Goal: Task Accomplishment & Management: Use online tool/utility

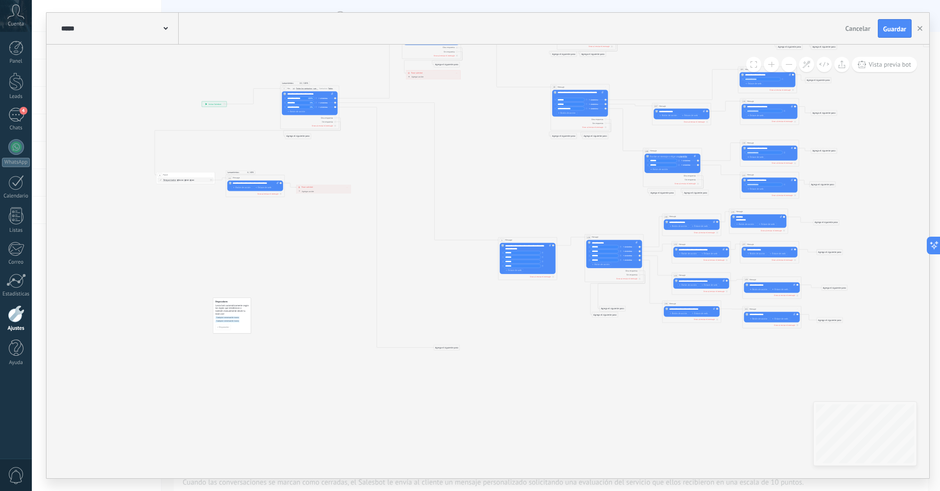
drag, startPoint x: 535, startPoint y: 241, endPoint x: 472, endPoint y: 165, distance: 98.7
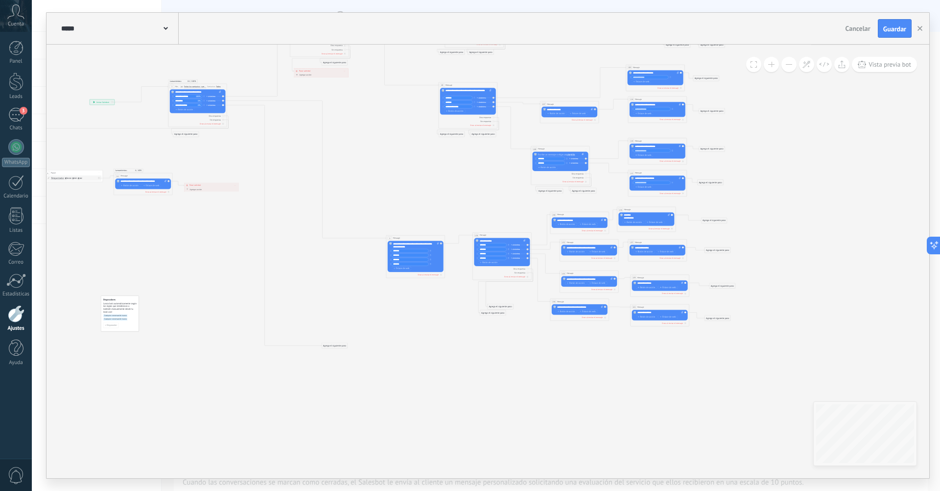
drag, startPoint x: 615, startPoint y: 406, endPoint x: 503, endPoint y: 404, distance: 111.7
click at [772, 68] on button at bounding box center [771, 64] width 15 height 15
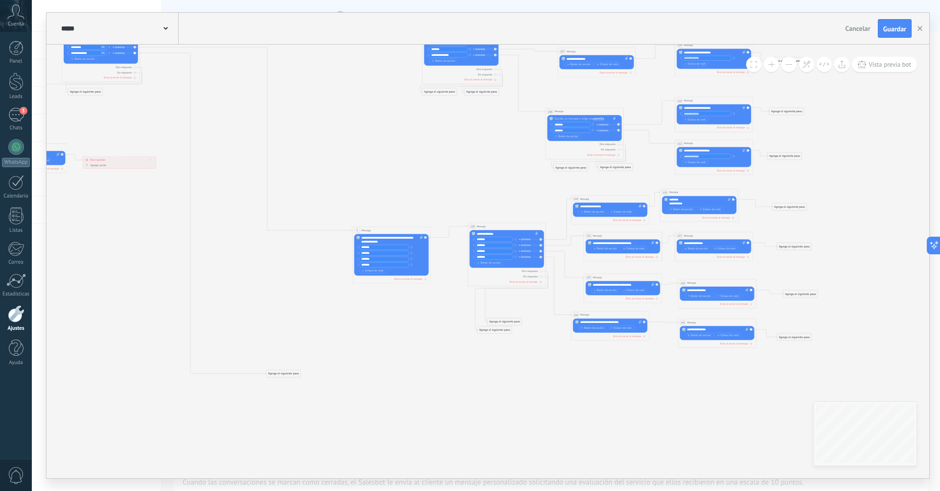
click at [772, 68] on button at bounding box center [771, 64] width 15 height 15
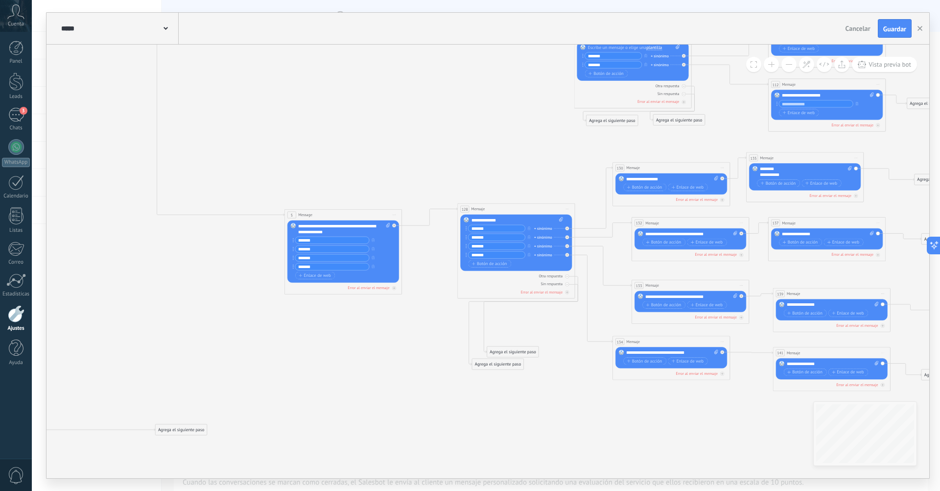
click at [772, 68] on button at bounding box center [771, 64] width 15 height 15
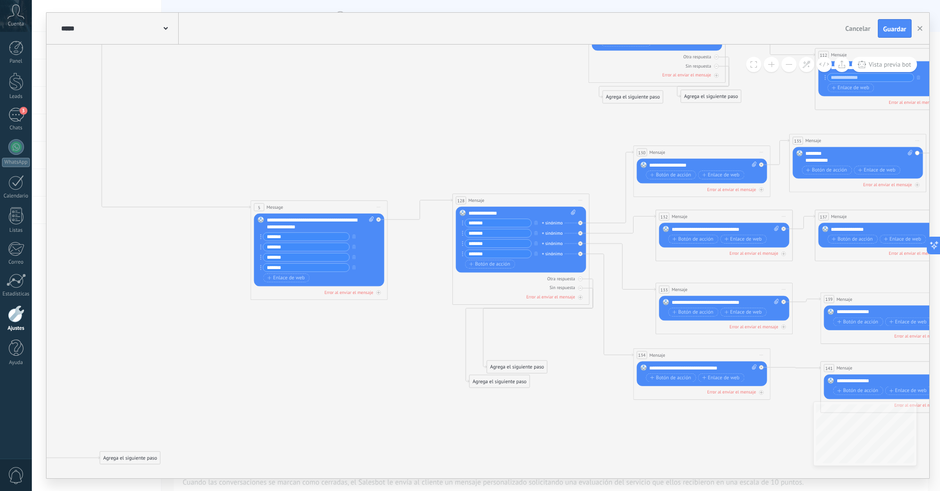
click at [772, 68] on button at bounding box center [771, 64] width 15 height 15
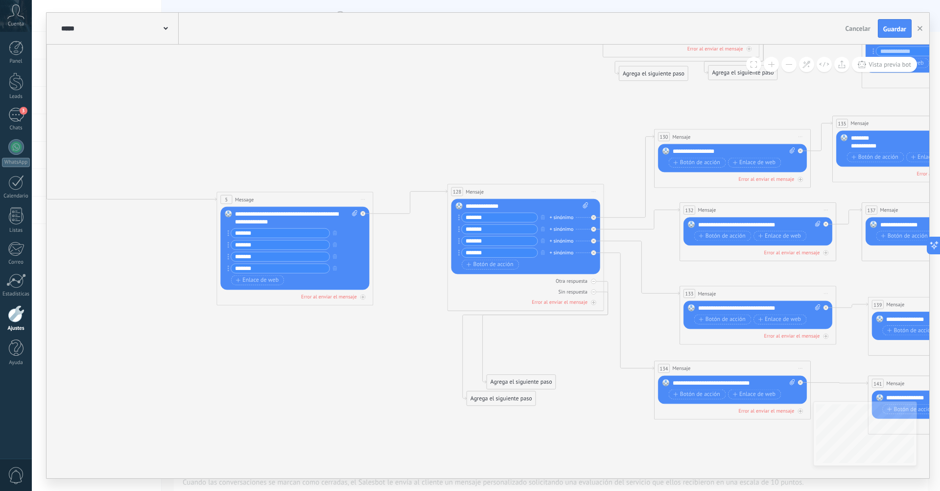
click at [772, 68] on button at bounding box center [771, 64] width 15 height 15
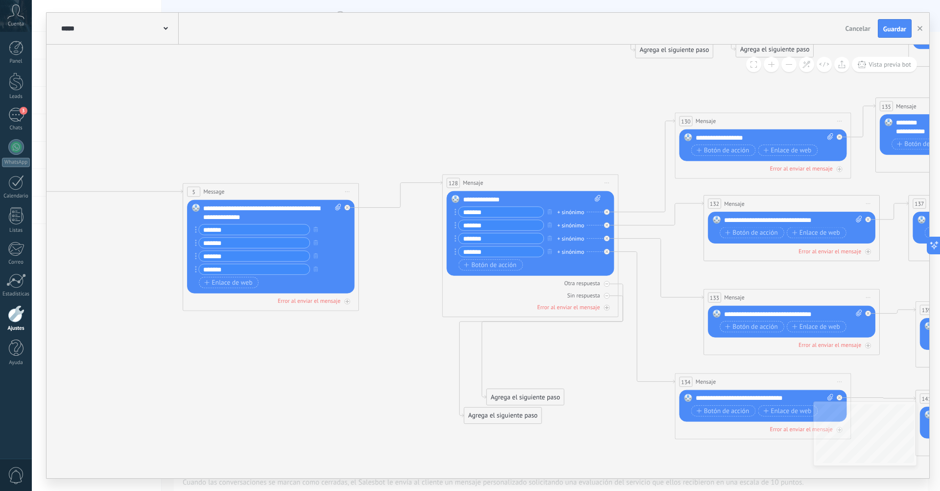
click at [772, 68] on button at bounding box center [771, 64] width 15 height 15
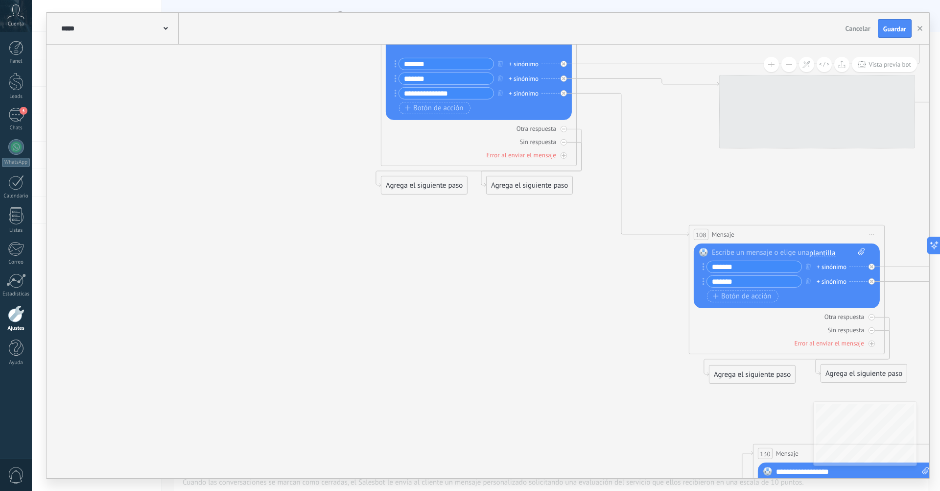
drag, startPoint x: 462, startPoint y: 88, endPoint x: 519, endPoint y: 436, distance: 352.7
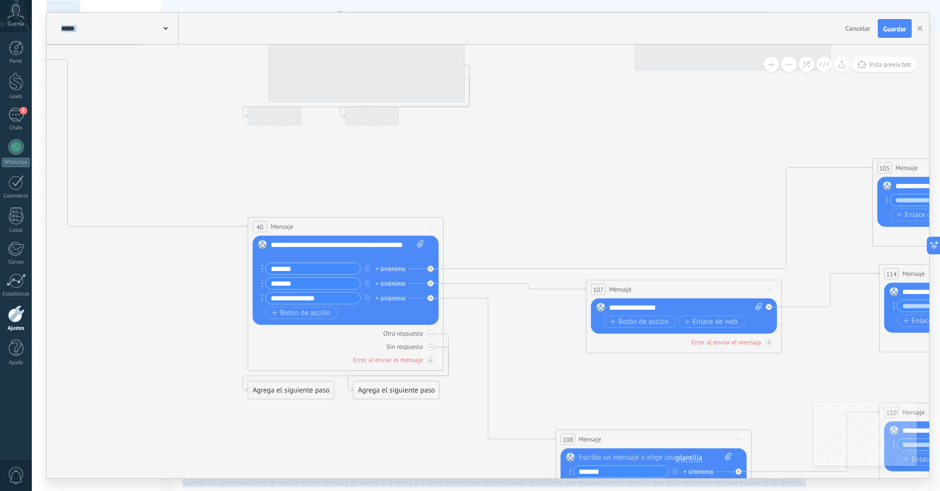
drag, startPoint x: 505, startPoint y: 209, endPoint x: 400, endPoint y: 491, distance: 301.2
click at [400, 490] on html ".abccls-1,.abccls-2{fill-rule:evenodd}.abccls-2{fill:#fff} .abfcls-1{fill:none}…" at bounding box center [470, 245] width 940 height 491
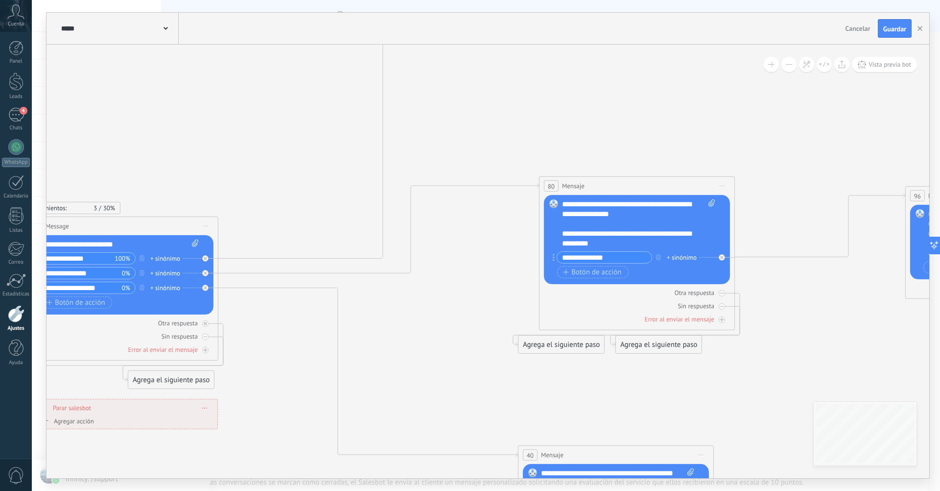
drag, startPoint x: 589, startPoint y: 115, endPoint x: 831, endPoint y: 343, distance: 332.6
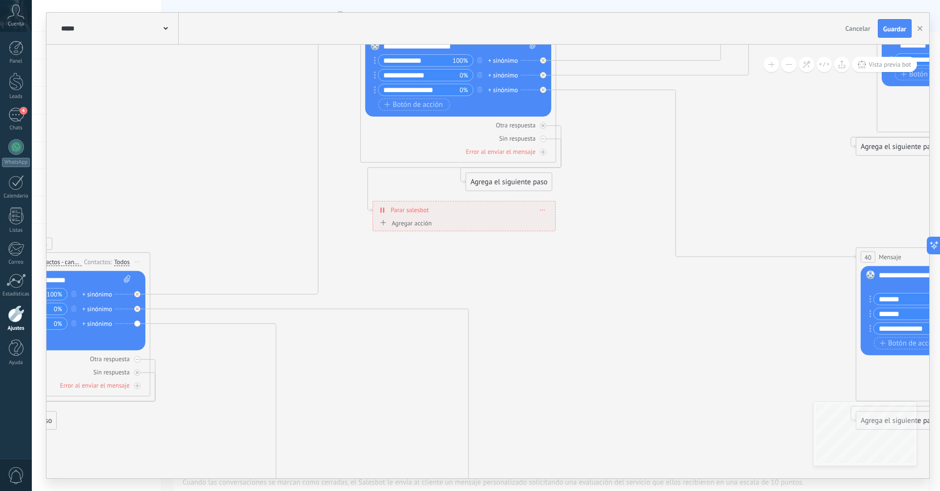
drag, startPoint x: 404, startPoint y: 353, endPoint x: 742, endPoint y: 155, distance: 391.5
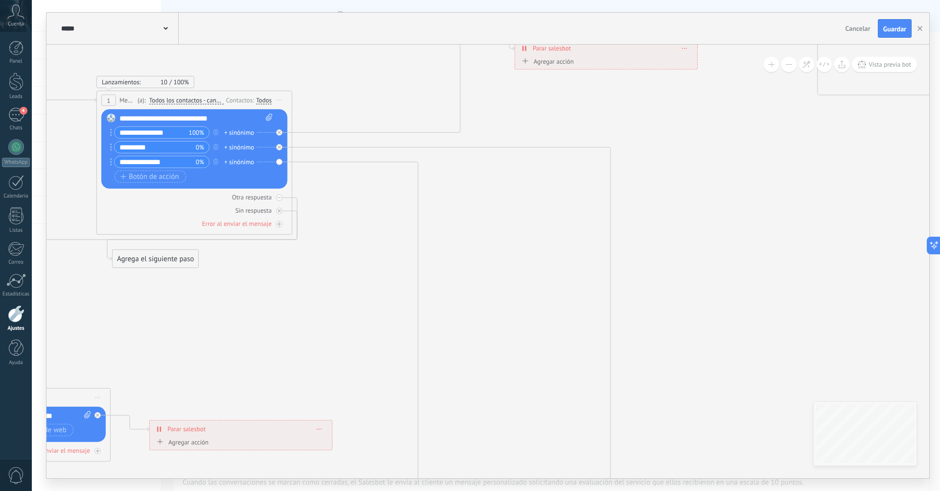
drag, startPoint x: 538, startPoint y: 363, endPoint x: 680, endPoint y: 201, distance: 215.5
click at [791, 66] on button at bounding box center [789, 64] width 15 height 15
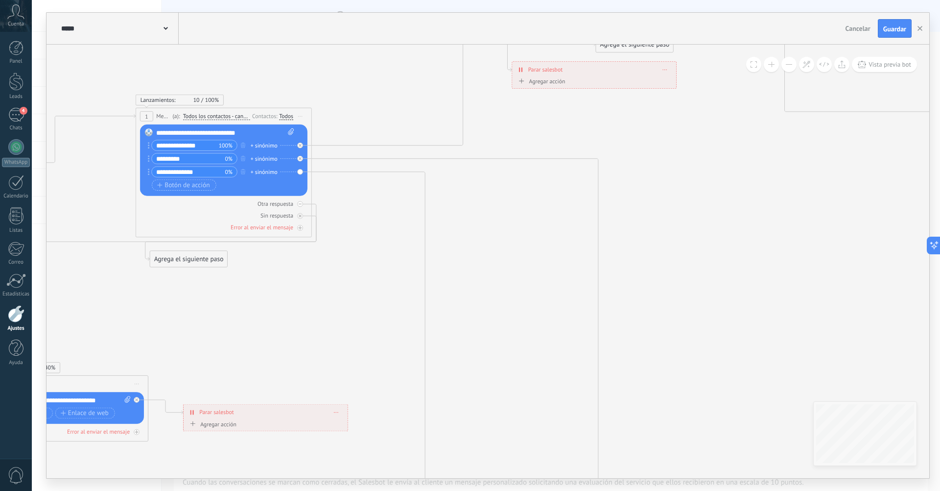
click at [791, 66] on button at bounding box center [789, 64] width 15 height 15
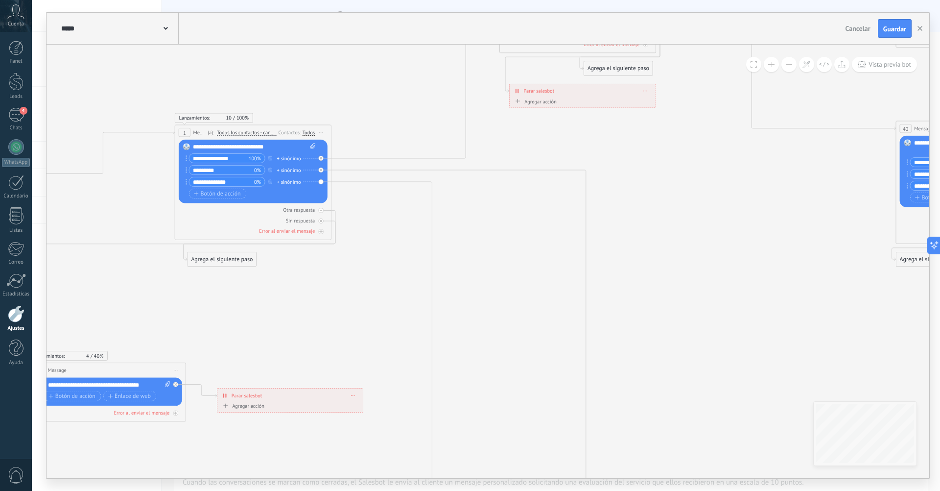
click at [791, 66] on button at bounding box center [789, 64] width 15 height 15
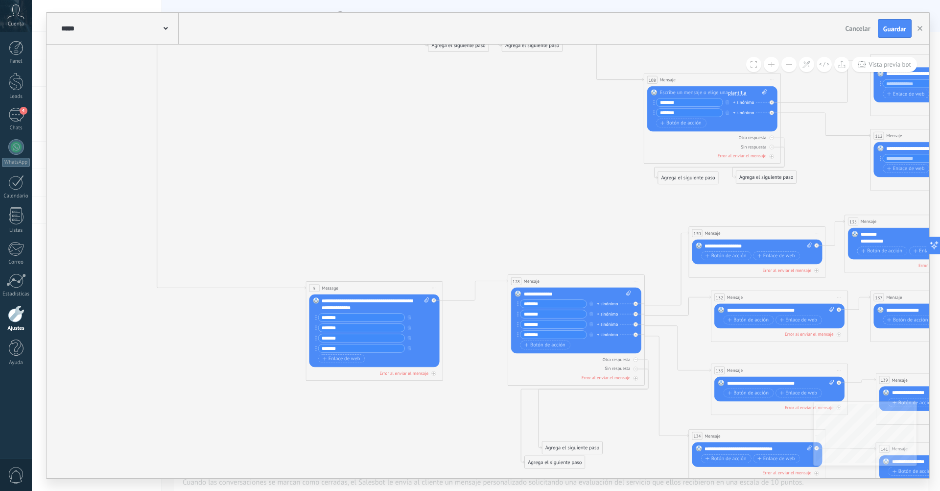
drag, startPoint x: 745, startPoint y: 304, endPoint x: 328, endPoint y: 90, distance: 468.5
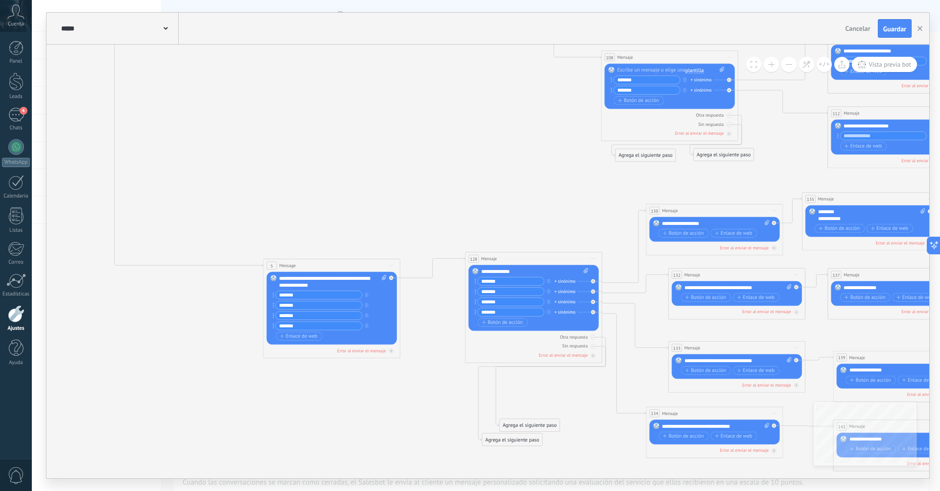
drag, startPoint x: 475, startPoint y: 166, endPoint x: 432, endPoint y: 143, distance: 48.2
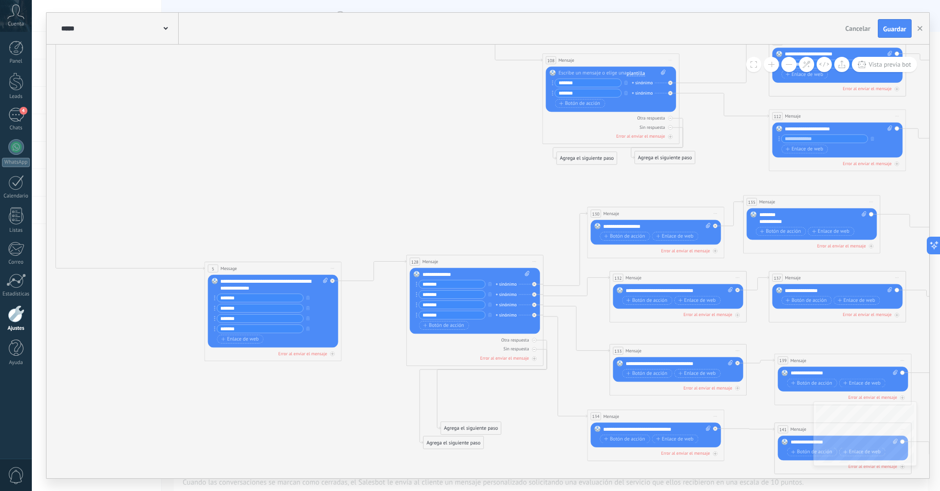
drag, startPoint x: 528, startPoint y: 179, endPoint x: 470, endPoint y: 180, distance: 58.3
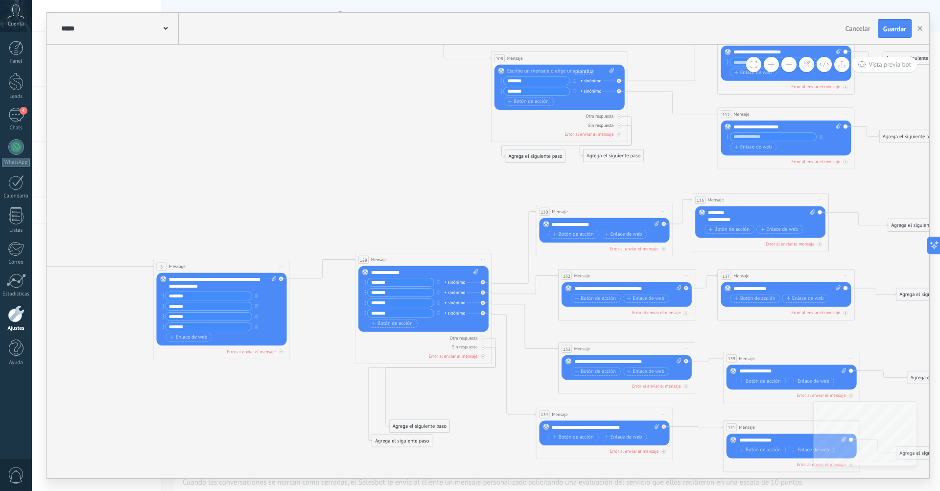
drag, startPoint x: 499, startPoint y: 191, endPoint x: 447, endPoint y: 191, distance: 51.9
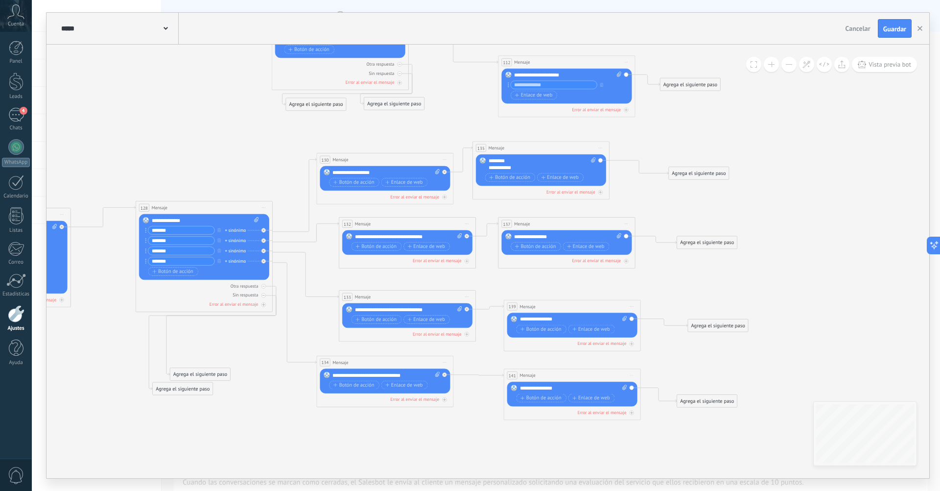
drag, startPoint x: 387, startPoint y: 203, endPoint x: 168, endPoint y: 150, distance: 225.7
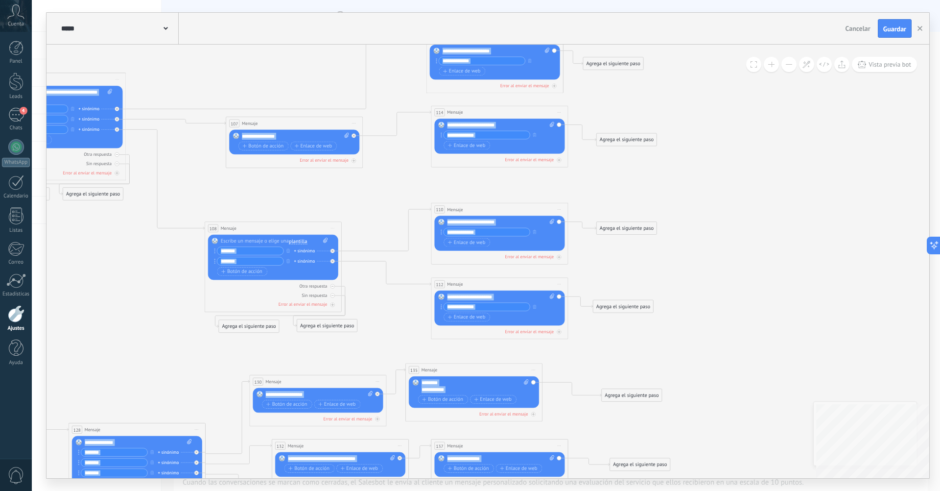
click at [781, 433] on div "**********" at bounding box center [488, 261] width 883 height 433
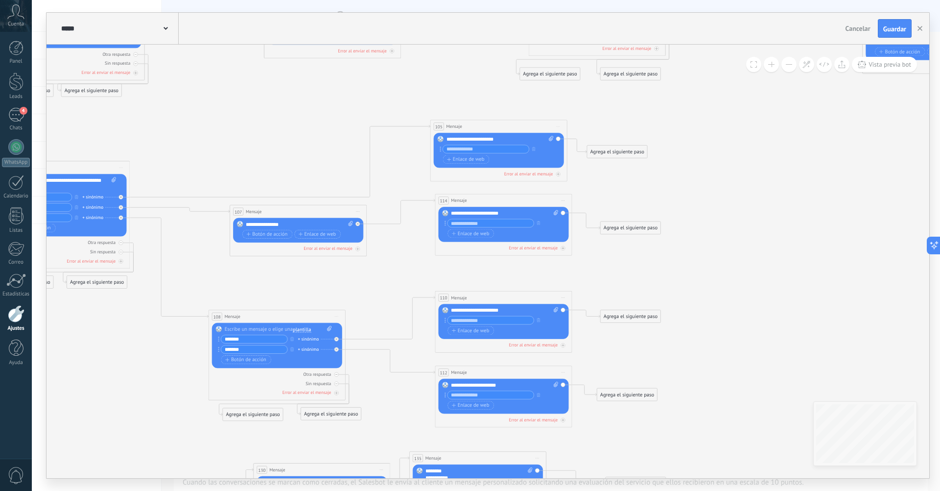
drag, startPoint x: 833, startPoint y: 184, endPoint x: 837, endPoint y: 272, distance: 88.2
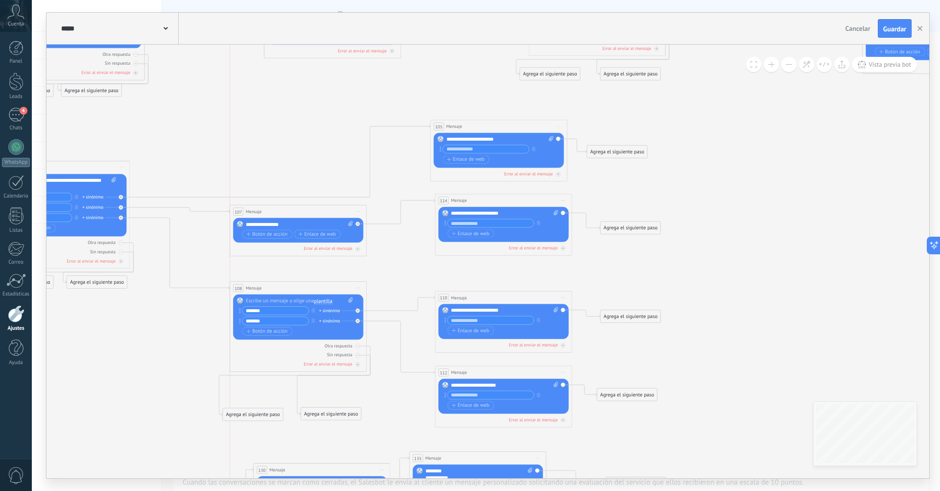
drag, startPoint x: 283, startPoint y: 313, endPoint x: 305, endPoint y: 285, distance: 36.3
click at [305, 285] on div "108 Mensaje ******* (a): Todos los contactos - canales seleccionados Todos los …" at bounding box center [298, 288] width 137 height 13
drag, startPoint x: 357, startPoint y: 411, endPoint x: 368, endPoint y: 382, distance: 30.8
click at [368, 382] on div "Agrega el siguiente paso" at bounding box center [341, 385] width 60 height 11
drag, startPoint x: 262, startPoint y: 413, endPoint x: 274, endPoint y: 386, distance: 29.6
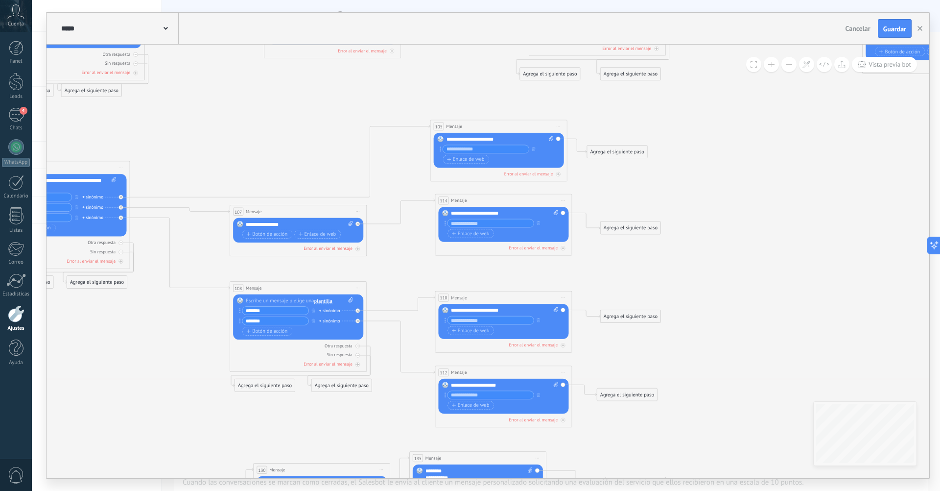
click at [274, 386] on div "Agrega el siguiente paso" at bounding box center [265, 385] width 60 height 11
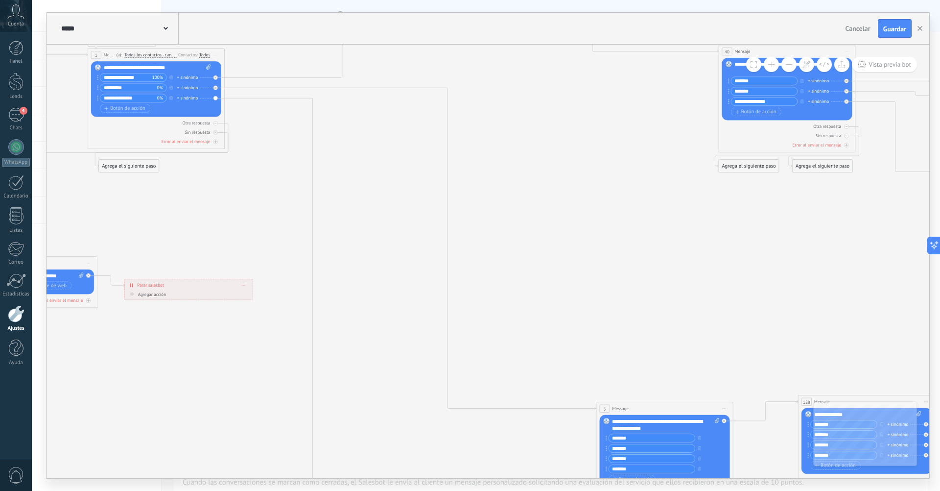
drag, startPoint x: 139, startPoint y: 341, endPoint x: 865, endPoint y: 225, distance: 734.9
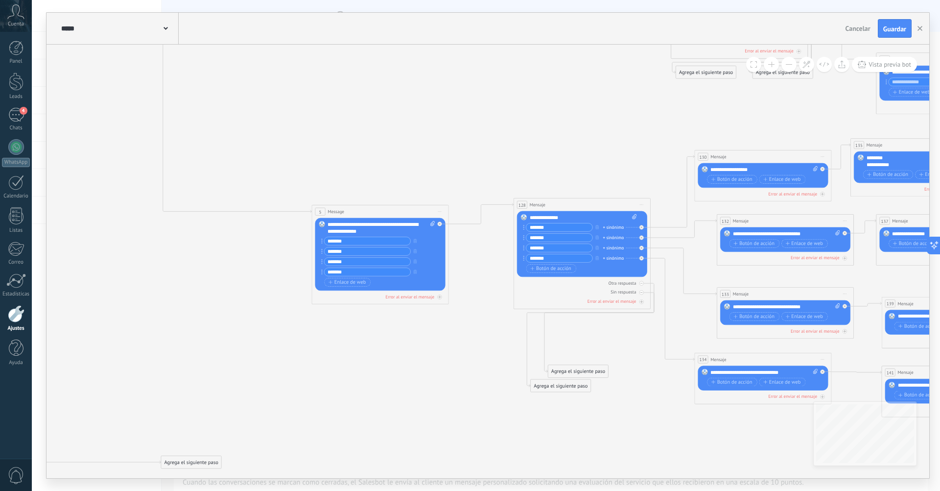
drag, startPoint x: 610, startPoint y: 362, endPoint x: 325, endPoint y: 165, distance: 346.0
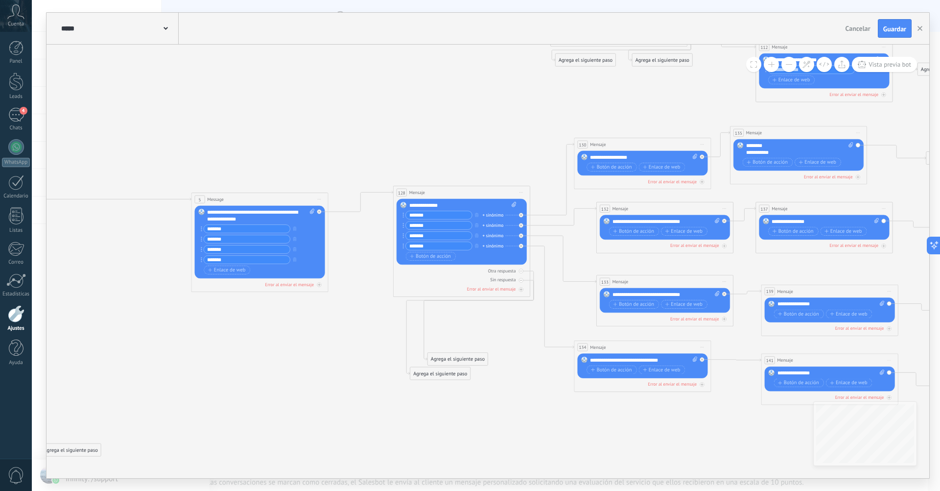
drag, startPoint x: 461, startPoint y: 156, endPoint x: 340, endPoint y: 144, distance: 121.1
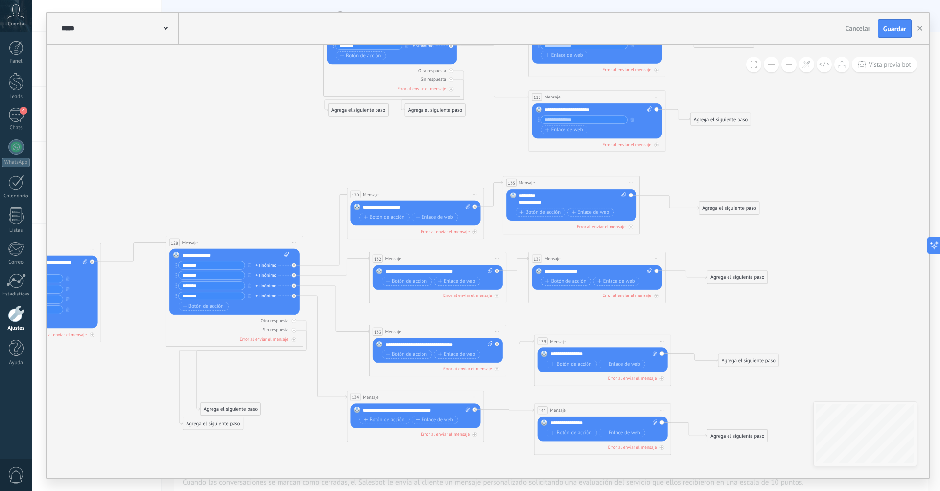
drag, startPoint x: 490, startPoint y: 145, endPoint x: 299, endPoint y: 182, distance: 195.0
click at [729, 207] on div "Agrega el siguiente paso" at bounding box center [729, 207] width 60 height 11
click at [719, 220] on span "Mensaje" at bounding box center [726, 220] width 18 height 6
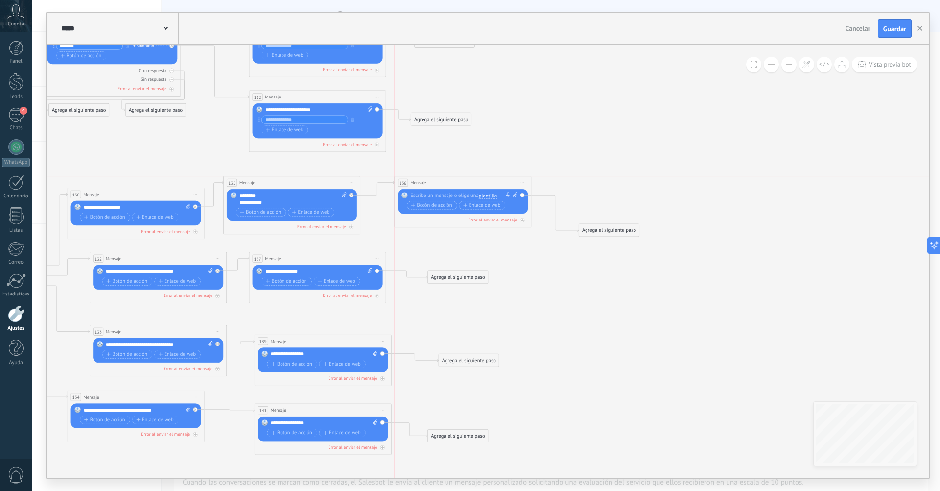
drag, startPoint x: 489, startPoint y: 207, endPoint x: 466, endPoint y: 185, distance: 32.6
click at [466, 185] on div "136 Mensaje ******* (a): Todos los contactos - canales seleccionados Todos los …" at bounding box center [463, 182] width 137 height 13
click at [462, 193] on div at bounding box center [461, 195] width 102 height 7
drag, startPoint x: 594, startPoint y: 234, endPoint x: 603, endPoint y: 212, distance: 23.3
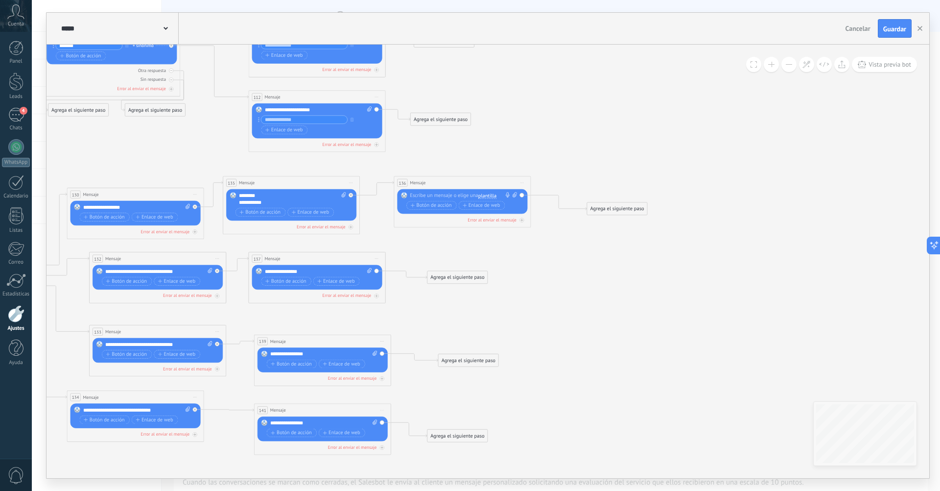
click at [603, 212] on div "Agrega el siguiente paso" at bounding box center [617, 208] width 60 height 11
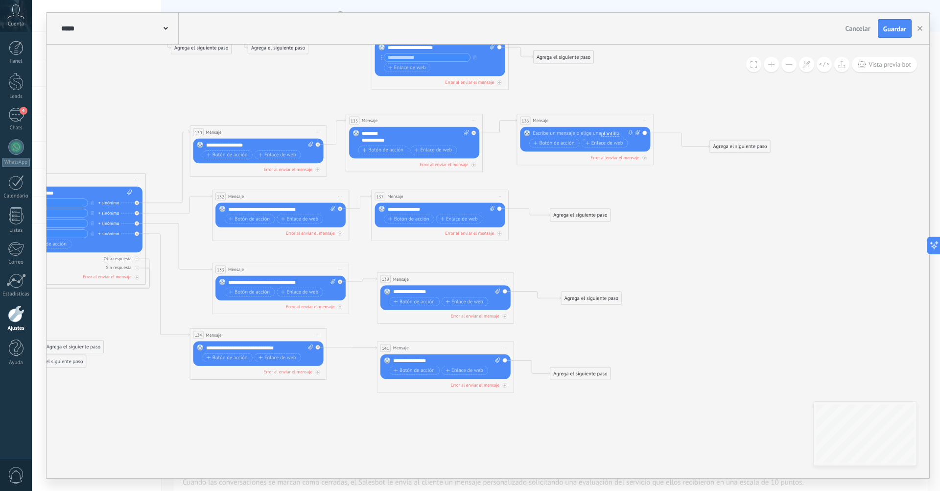
drag, startPoint x: 593, startPoint y: 353, endPoint x: 716, endPoint y: 290, distance: 138.0
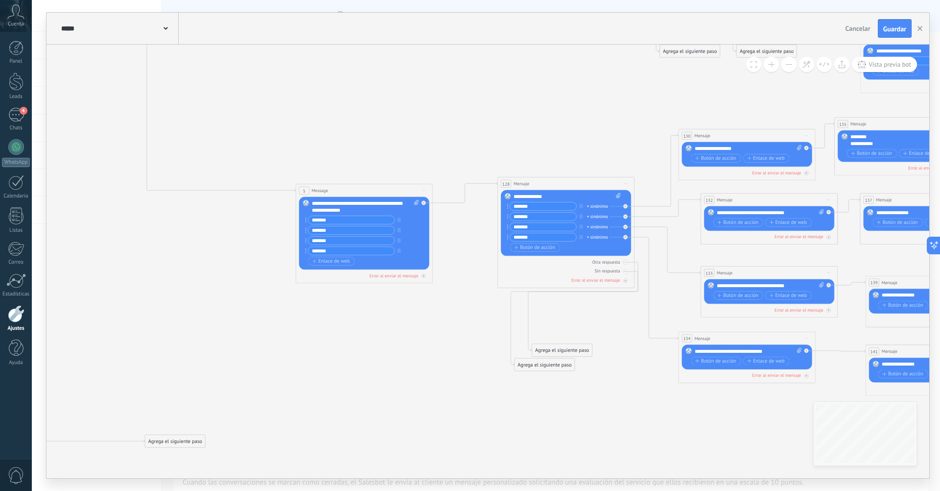
drag, startPoint x: 151, startPoint y: 401, endPoint x: 640, endPoint y: 404, distance: 488.7
drag, startPoint x: 573, startPoint y: 356, endPoint x: 595, endPoint y: 330, distance: 34.0
drag, startPoint x: 569, startPoint y: 351, endPoint x: 615, endPoint y: 304, distance: 65.8
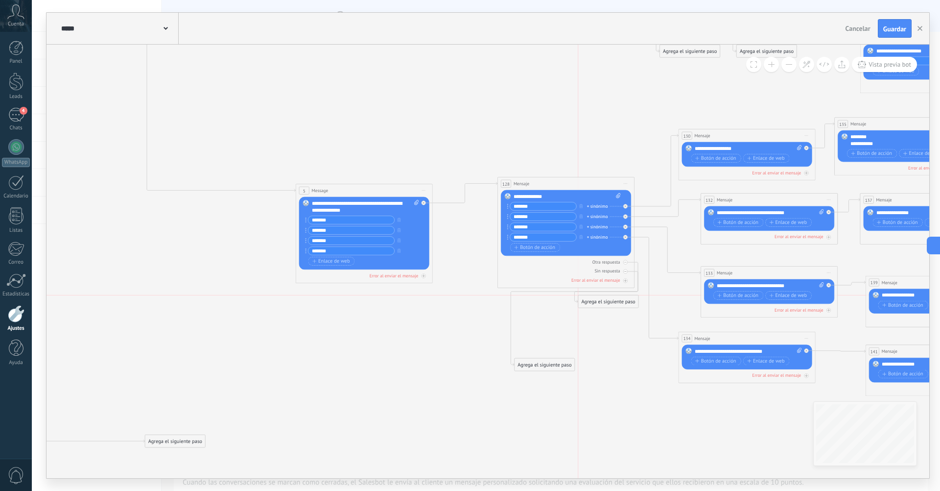
click at [615, 304] on div "Agrega el siguiente paso" at bounding box center [608, 301] width 60 height 11
drag, startPoint x: 558, startPoint y: 365, endPoint x: 554, endPoint y: 302, distance: 63.3
click at [554, 302] on div "Agrega el siguiente paso" at bounding box center [541, 301] width 60 height 11
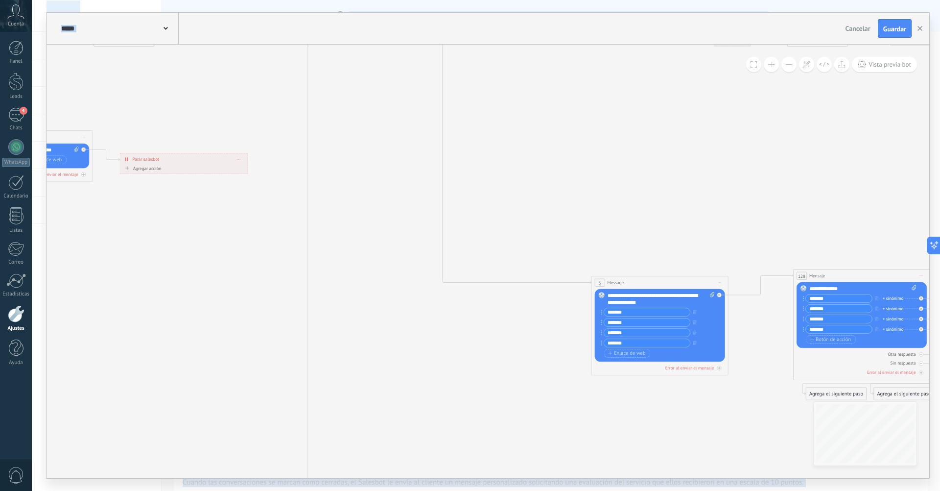
drag, startPoint x: 327, startPoint y: 399, endPoint x: 625, endPoint y: 491, distance: 312.1
click at [625, 490] on html ".abccls-1,.abccls-2{fill-rule:evenodd}.abccls-2{fill:#fff} .abfcls-1{fill:none}…" at bounding box center [470, 245] width 940 height 491
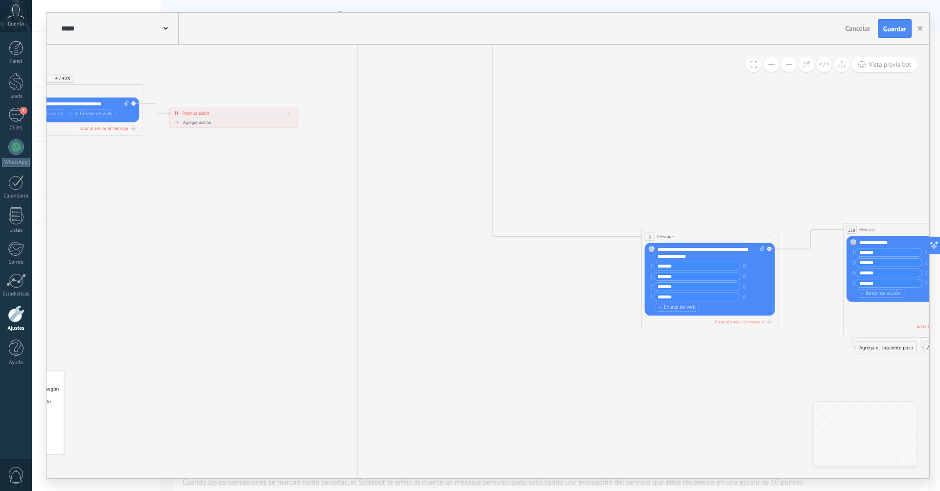
drag, startPoint x: 395, startPoint y: 126, endPoint x: 442, endPoint y: 80, distance: 65.8
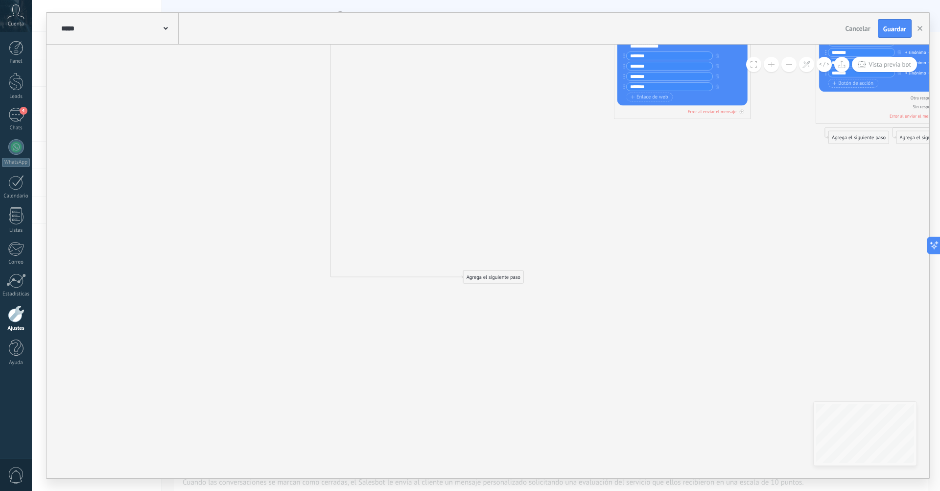
drag, startPoint x: 480, startPoint y: 395, endPoint x: 453, endPoint y: 185, distance: 211.8
